Goal: Information Seeking & Learning: Learn about a topic

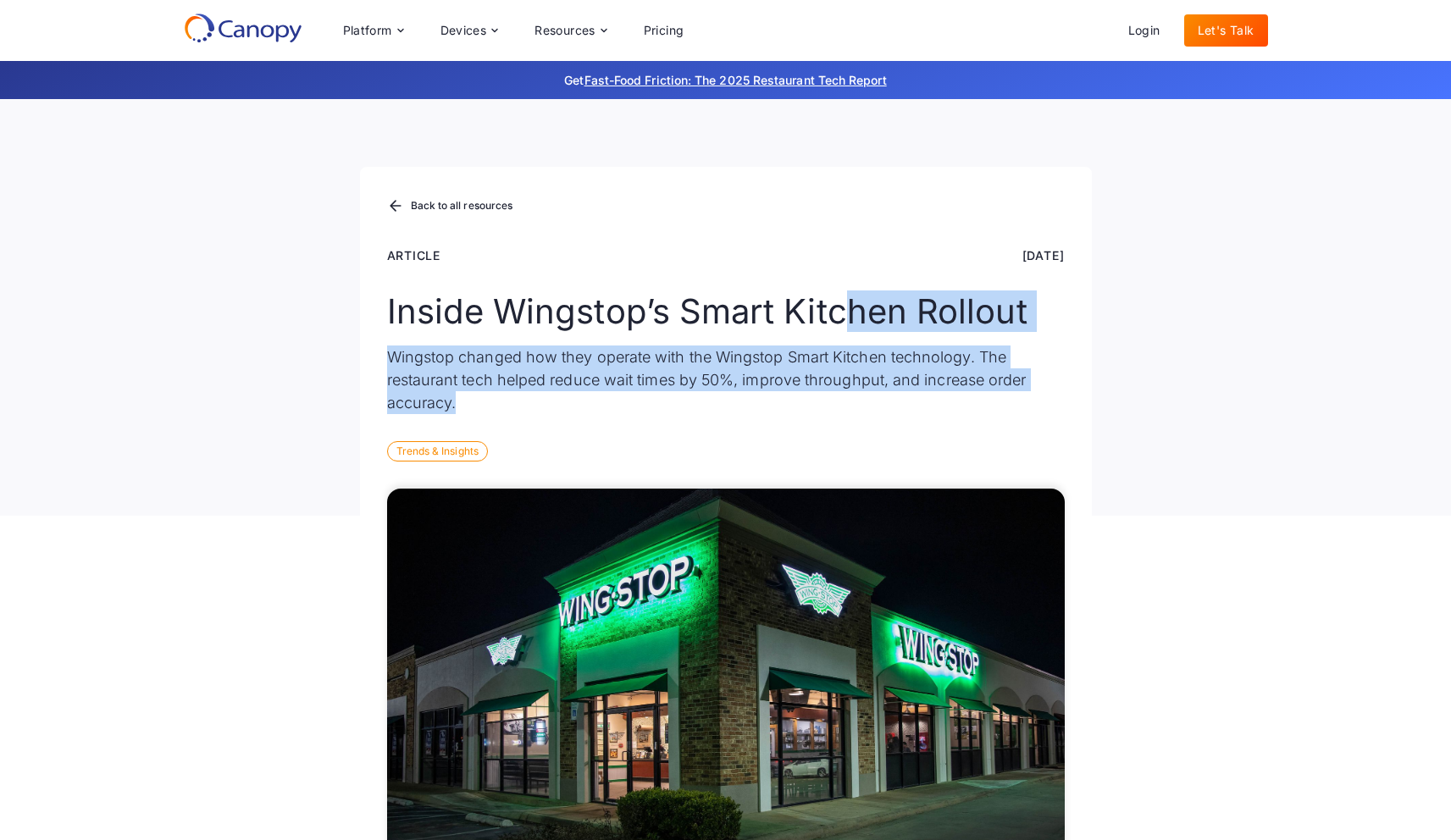
drag, startPoint x: 843, startPoint y: 290, endPoint x: 929, endPoint y: 401, distance: 140.4
click at [929, 398] on div "Inside Wingstop’s Smart Kitchen Rollout Wingstop changed how they operate with …" at bounding box center [725, 352] width 677 height 122
click at [929, 401] on p "Wingstop changed how they operate with the Wingstop Smart Kitchen technology. T…" at bounding box center [725, 379] width 677 height 68
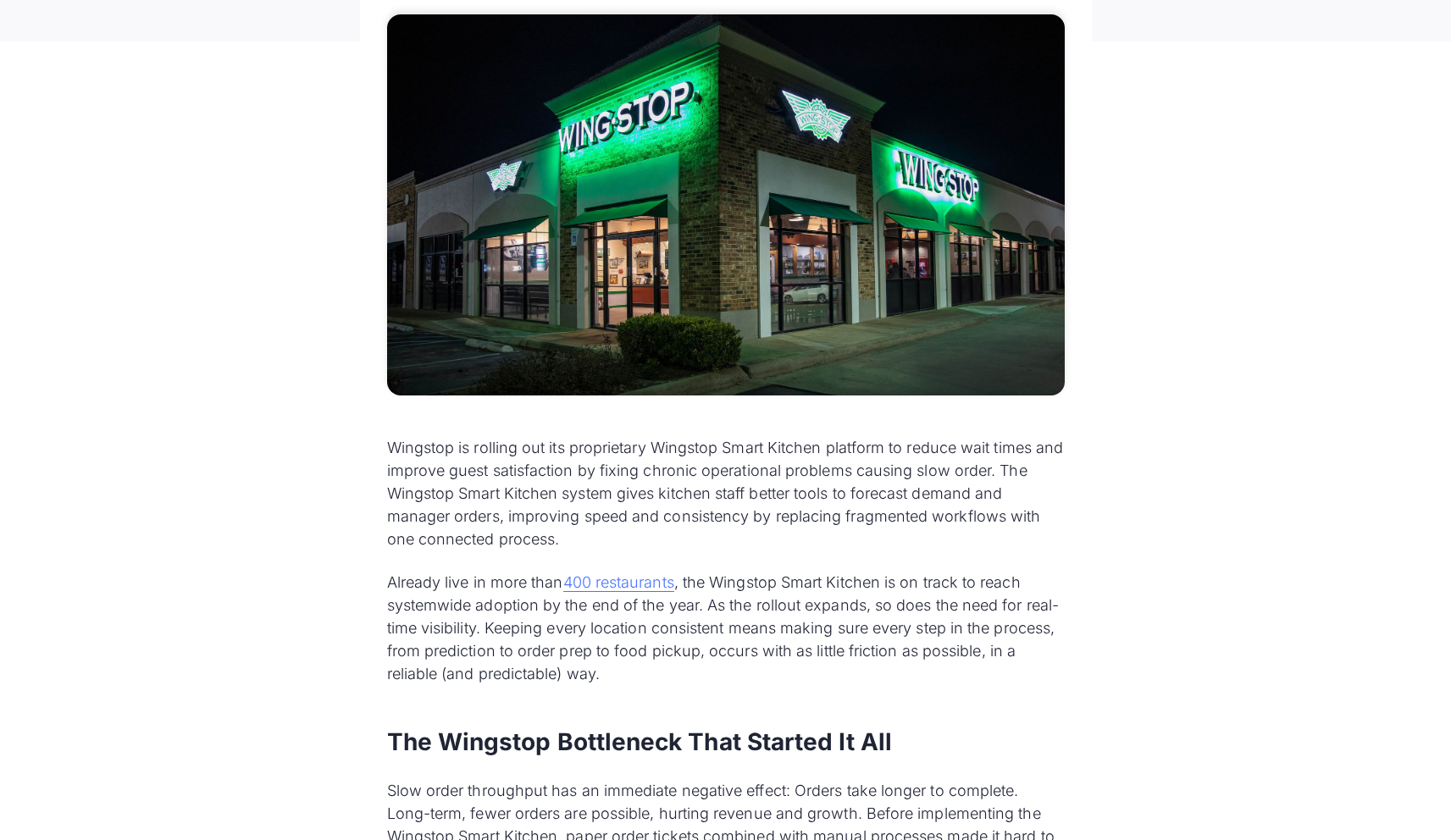
scroll to position [844, 0]
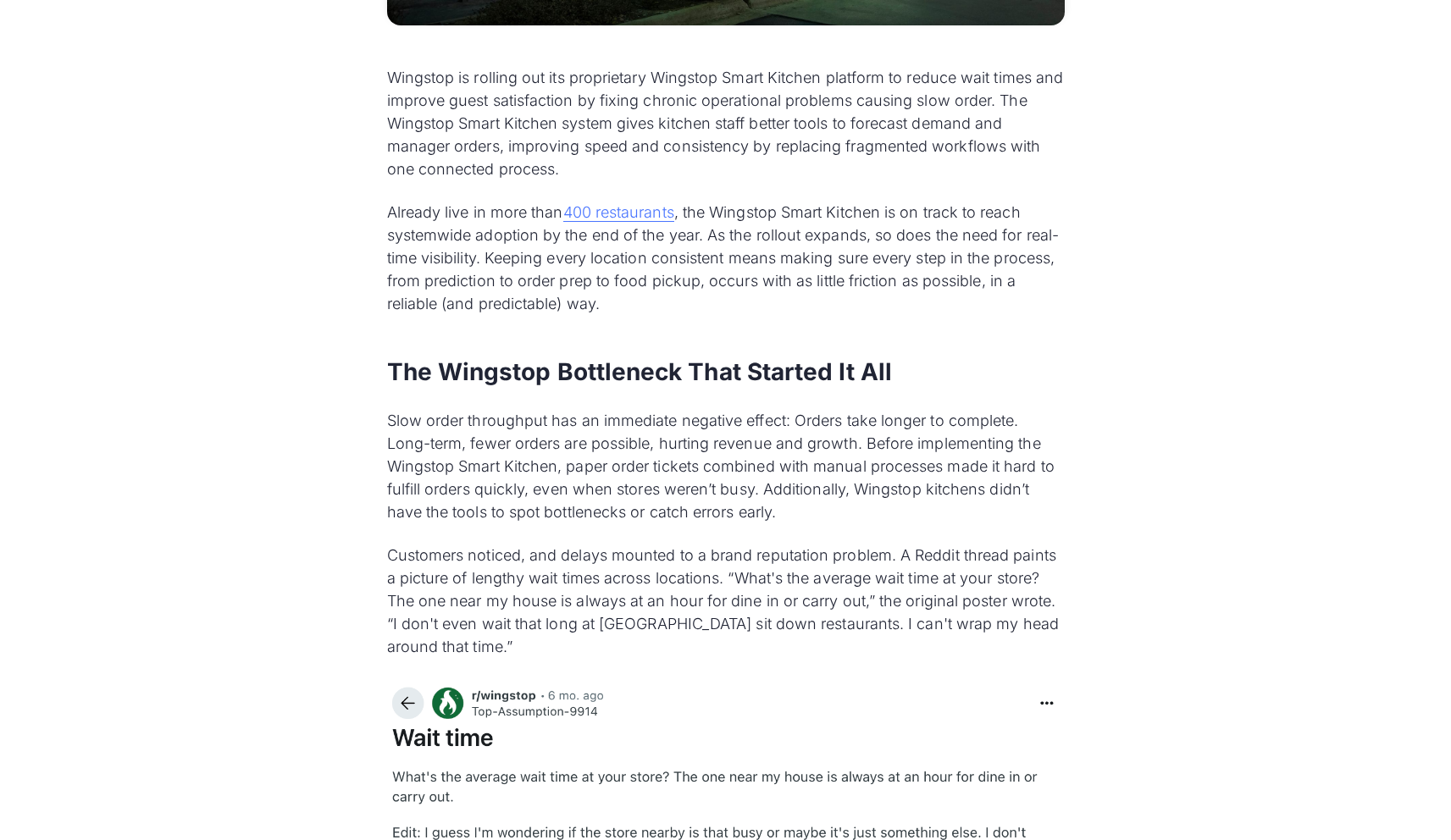
click at [871, 508] on p "Slow order throughput has an immediate negative effect: Orders take longer to c…" at bounding box center [725, 466] width 677 height 114
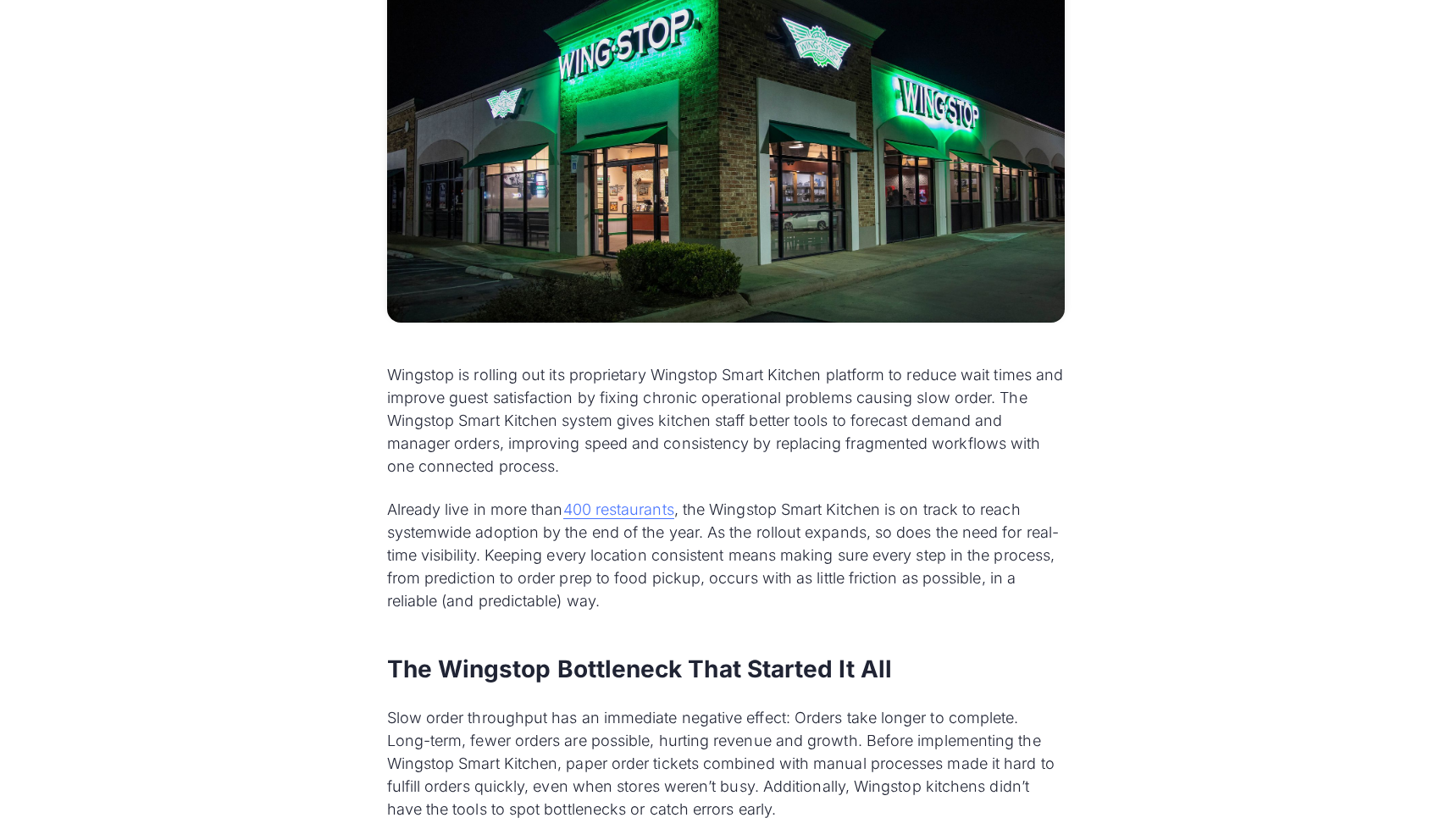
scroll to position [3233, 0]
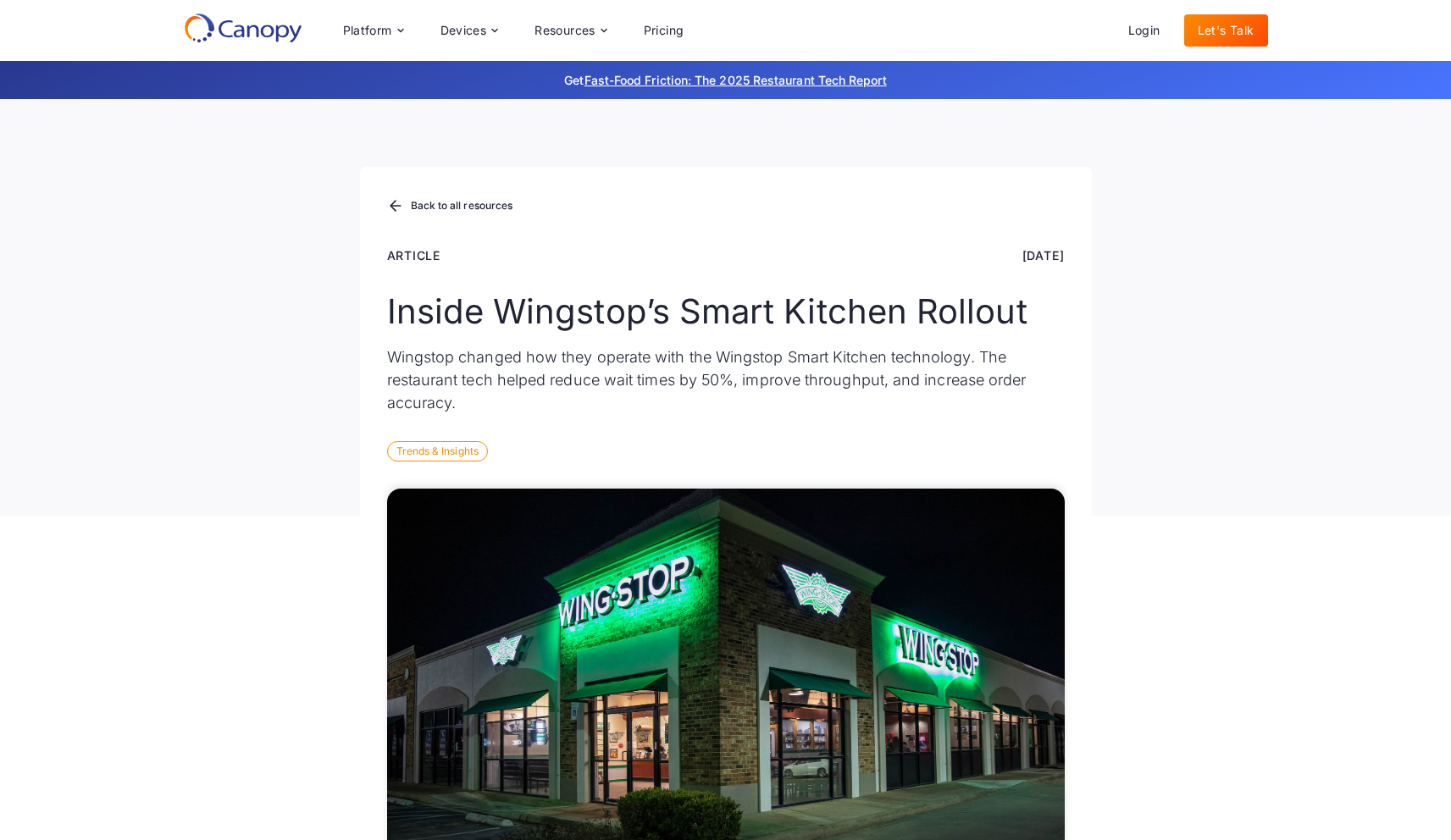
click at [709, 388] on p "Wingstop changed how they operate with the Wingstop Smart Kitchen technology. T…" at bounding box center [725, 379] width 677 height 68
drag, startPoint x: 709, startPoint y: 388, endPoint x: 686, endPoint y: 383, distance: 23.5
click at [686, 383] on p "Wingstop changed how they operate with the Wingstop Smart Kitchen technology. T…" at bounding box center [725, 379] width 677 height 68
drag, startPoint x: 686, startPoint y: 383, endPoint x: 724, endPoint y: 387, distance: 38.2
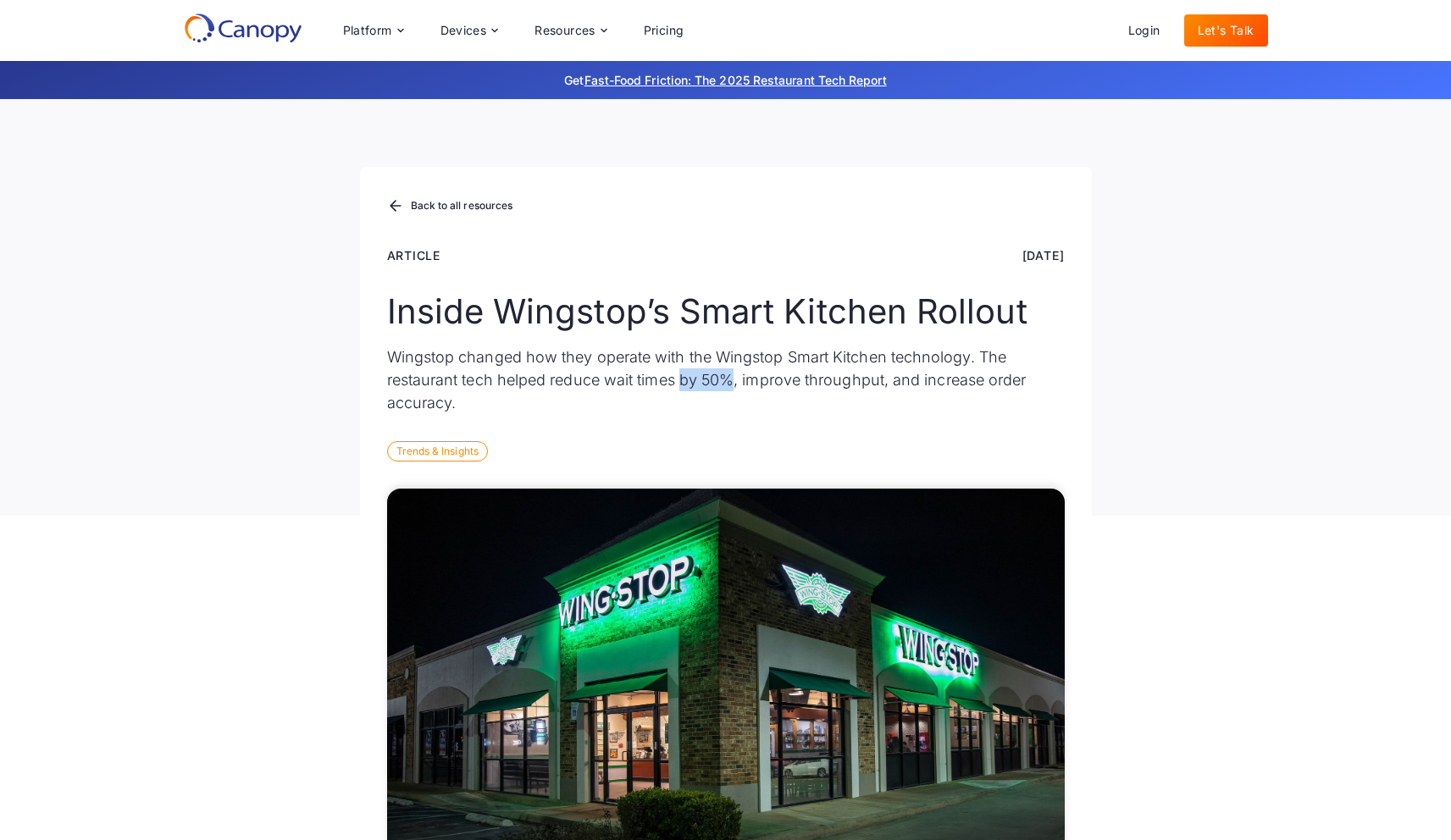
click at [724, 387] on p "Wingstop changed how they operate with the Wingstop Smart Kitchen technology. T…" at bounding box center [725, 379] width 677 height 68
